Goal: Task Accomplishment & Management: Manage account settings

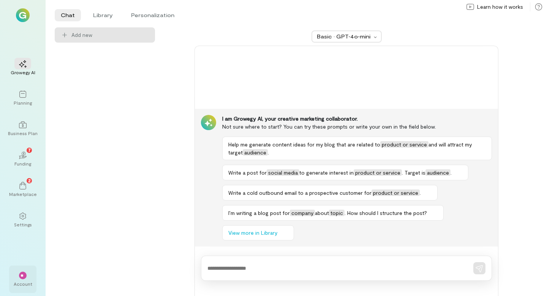
click at [20, 276] on div "**" at bounding box center [23, 275] width 8 height 8
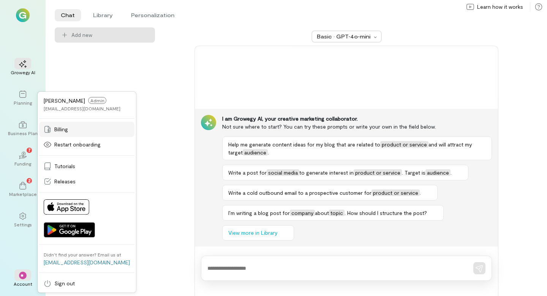
click at [64, 131] on span "Billing" at bounding box center [61, 129] width 14 height 8
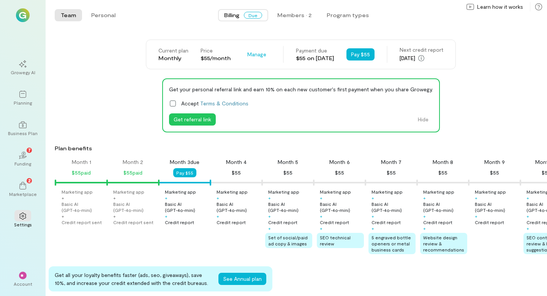
scroll to position [0, 26]
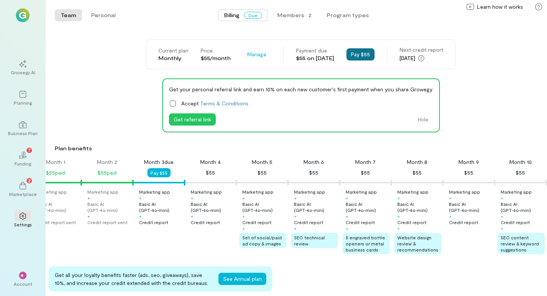
click at [361, 56] on button "Pay $55" at bounding box center [361, 54] width 28 height 12
